Goal: Transaction & Acquisition: Download file/media

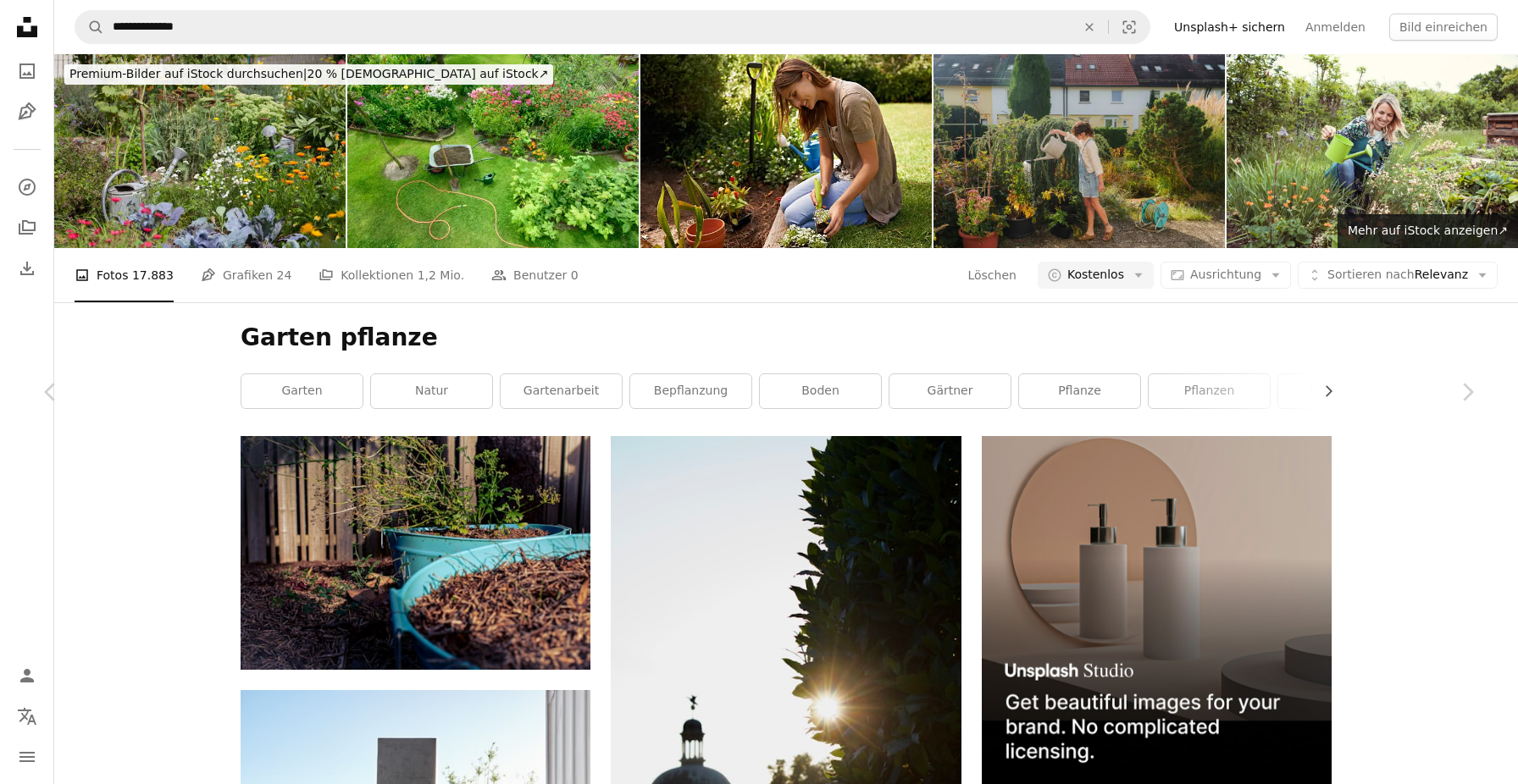
scroll to position [38127, 0]
